Goal: Check status: Check status

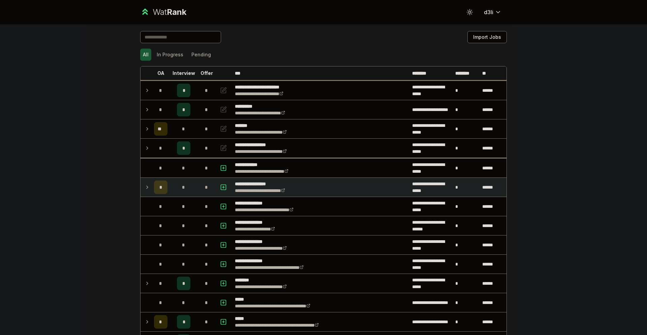
click at [140, 187] on td at bounding box center [145, 187] width 11 height 19
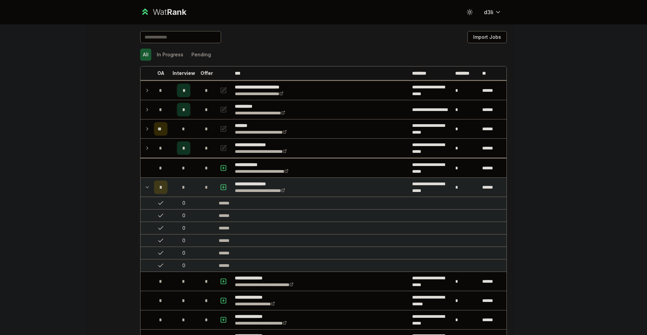
click at [140, 187] on td at bounding box center [145, 187] width 11 height 19
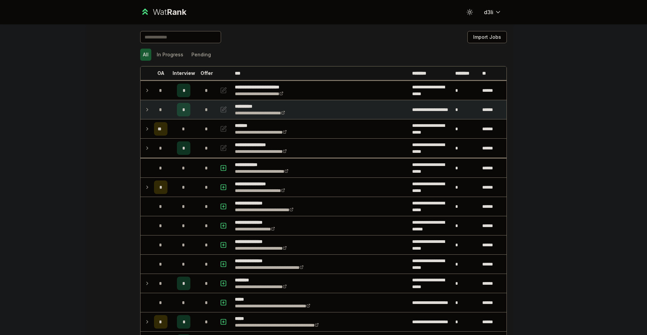
click at [145, 106] on icon at bounding box center [147, 109] width 5 height 8
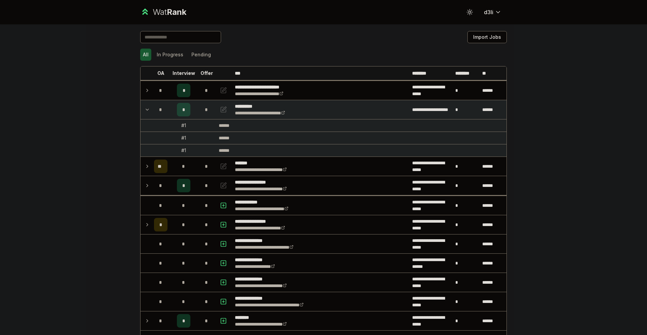
click at [145, 106] on icon at bounding box center [147, 109] width 5 height 8
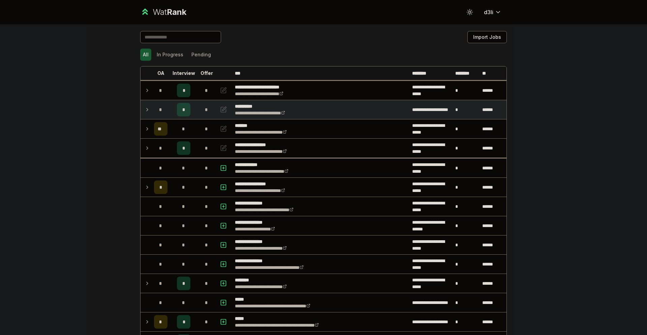
click at [145, 106] on icon at bounding box center [147, 109] width 5 height 8
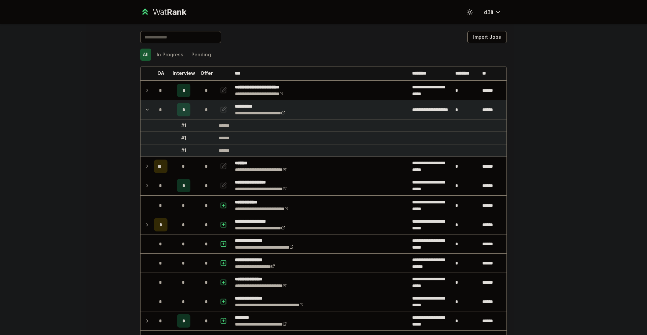
click at [145, 109] on icon at bounding box center [147, 109] width 5 height 8
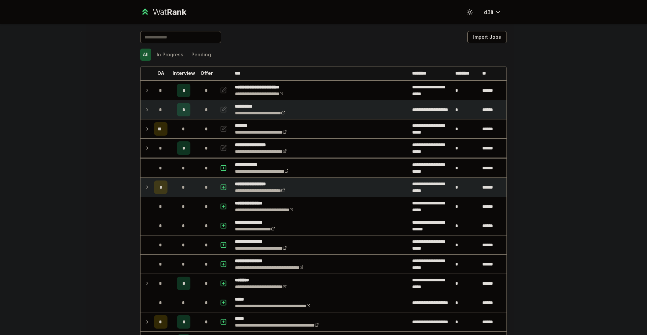
drag, startPoint x: 455, startPoint y: 154, endPoint x: 424, endPoint y: 191, distance: 48.8
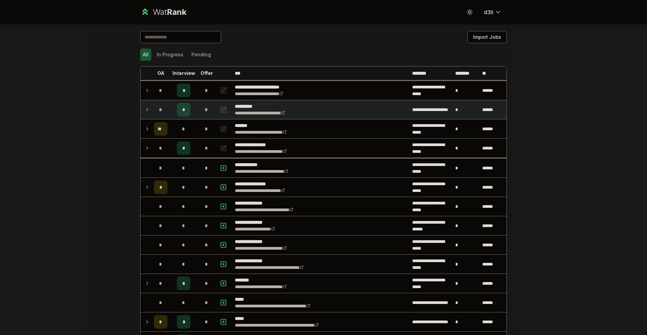
drag, startPoint x: 424, startPoint y: 191, endPoint x: 520, endPoint y: 246, distance: 110.3
click at [520, 247] on div "**********" at bounding box center [323, 167] width 647 height 335
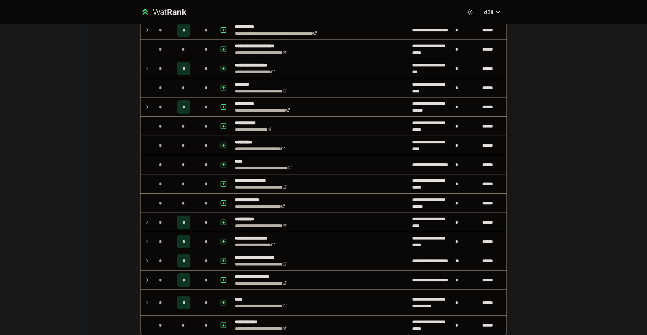
scroll to position [640, 0]
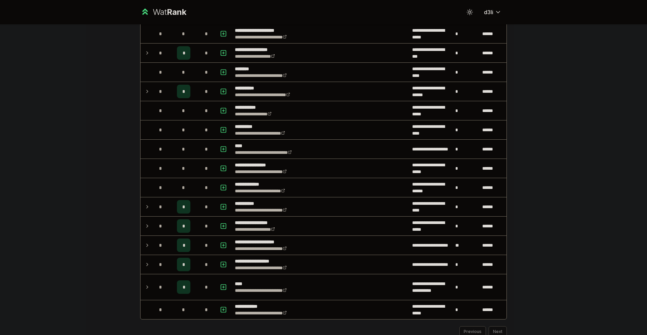
click at [563, 231] on div "**********" at bounding box center [323, 167] width 647 height 335
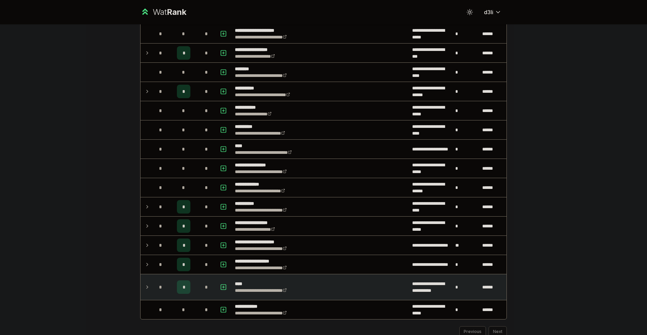
click at [141, 287] on td at bounding box center [145, 287] width 11 height 26
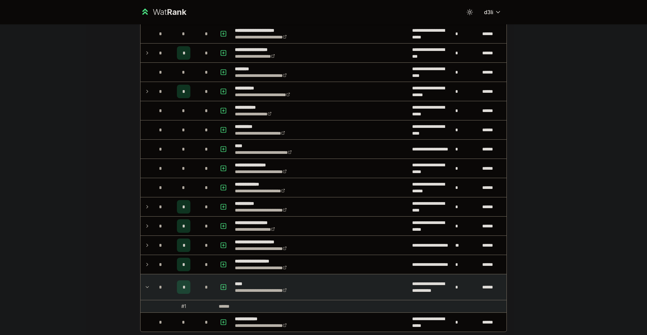
click at [145, 284] on icon at bounding box center [147, 287] width 5 height 8
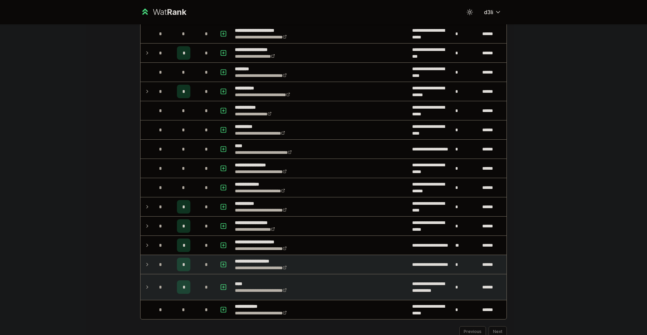
click at [145, 265] on icon at bounding box center [147, 264] width 5 height 8
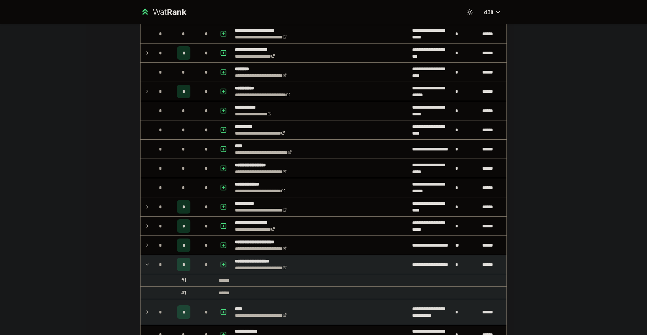
click at [145, 265] on icon at bounding box center [147, 264] width 5 height 8
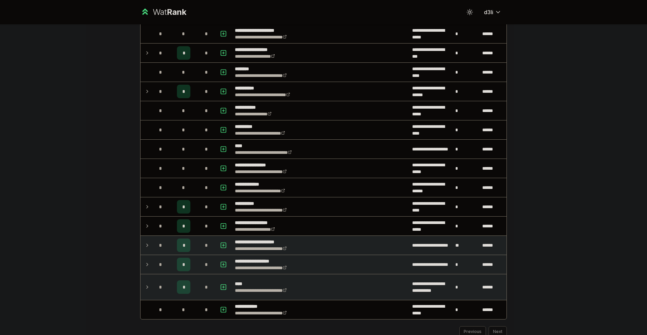
click at [141, 240] on td at bounding box center [145, 244] width 11 height 19
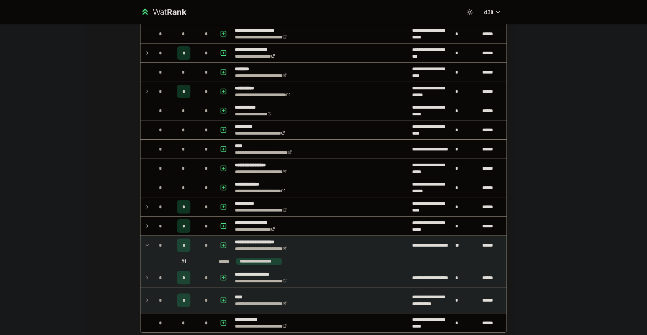
click at [141, 240] on td at bounding box center [145, 244] width 11 height 19
